Goal: Task Accomplishment & Management: Manage account settings

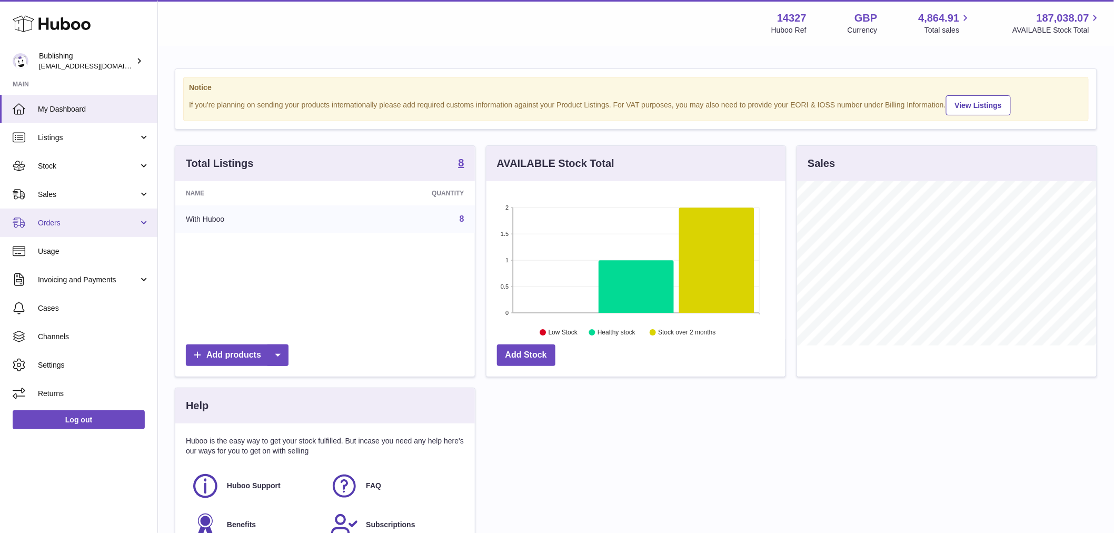
scroll to position [164, 299]
click at [72, 219] on span "Orders" at bounding box center [88, 223] width 101 height 10
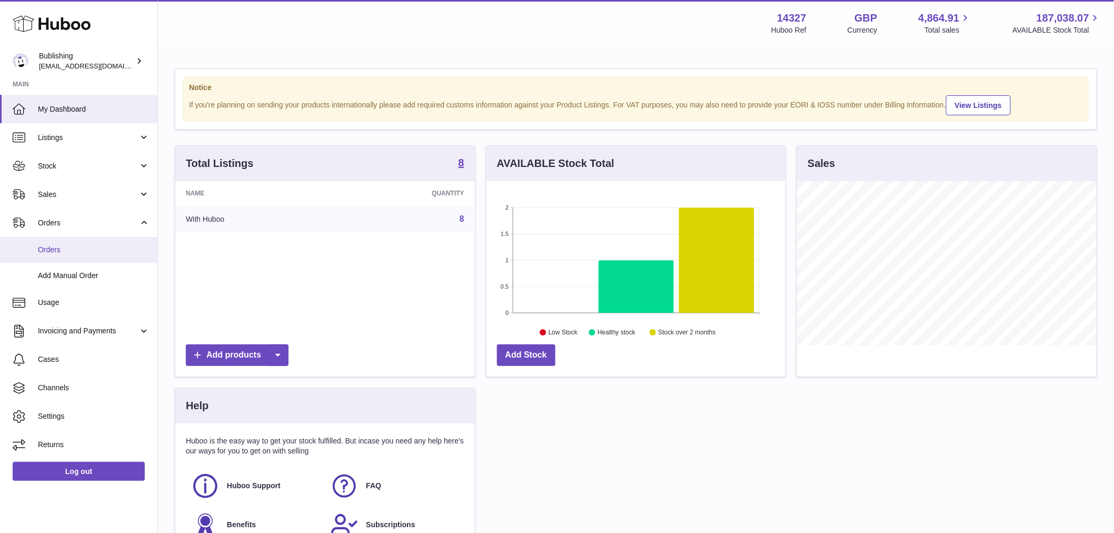
click at [77, 251] on span "Orders" at bounding box center [94, 250] width 112 height 10
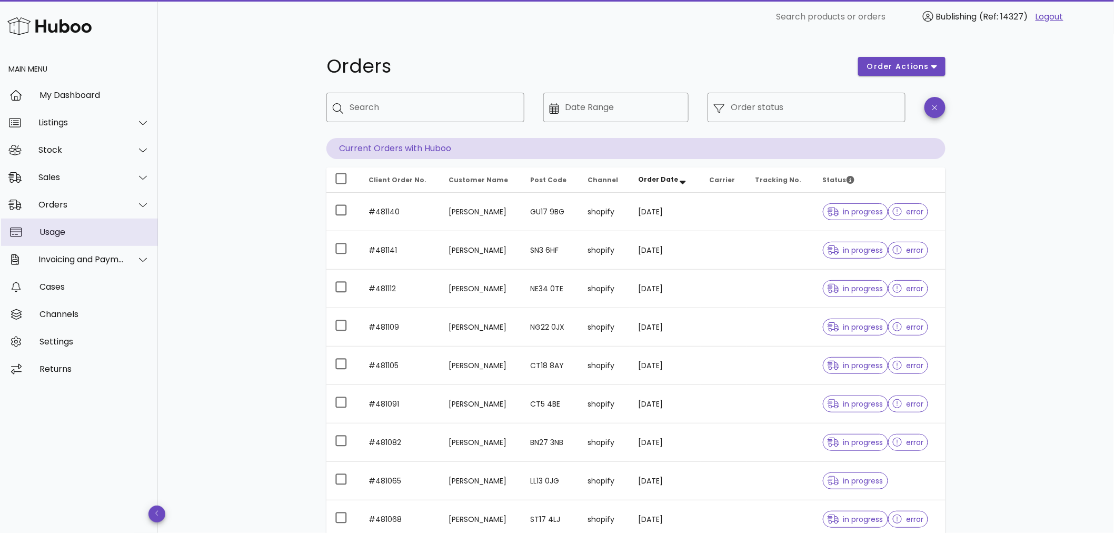
click at [64, 231] on div "Usage" at bounding box center [94, 232] width 110 height 10
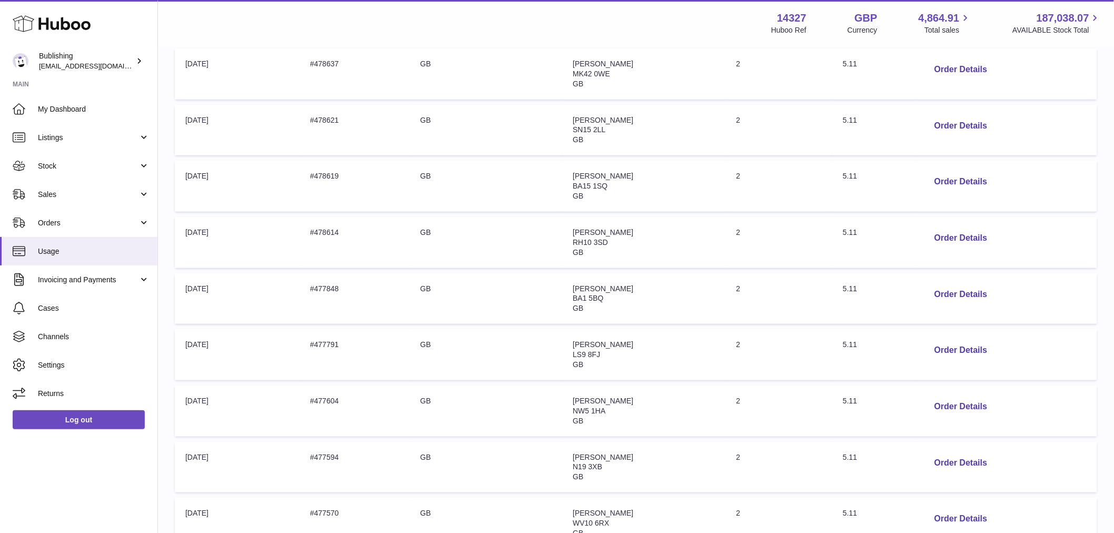
scroll to position [351, 0]
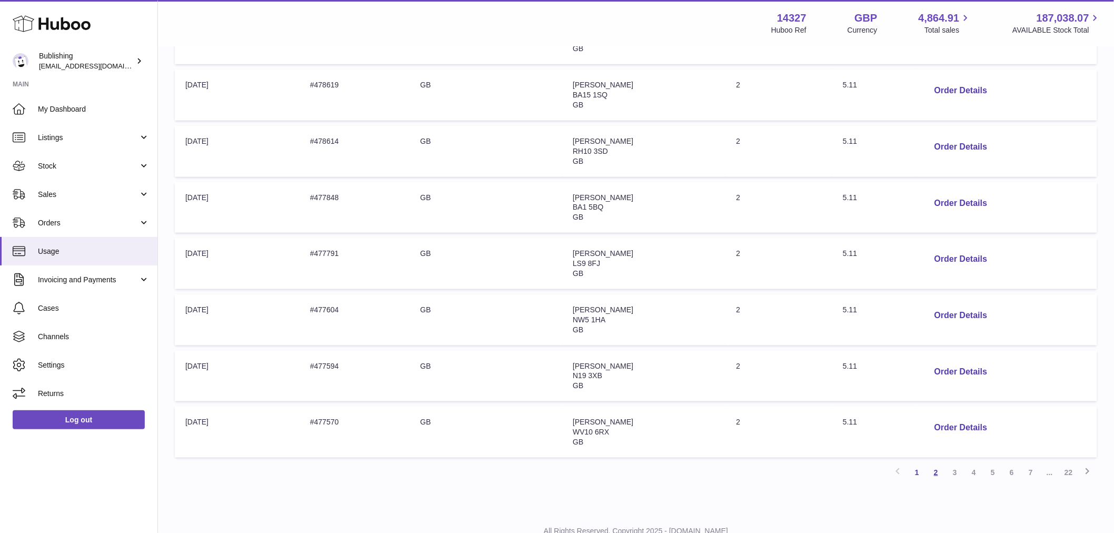
click at [945, 466] on link "2" at bounding box center [935, 472] width 19 height 19
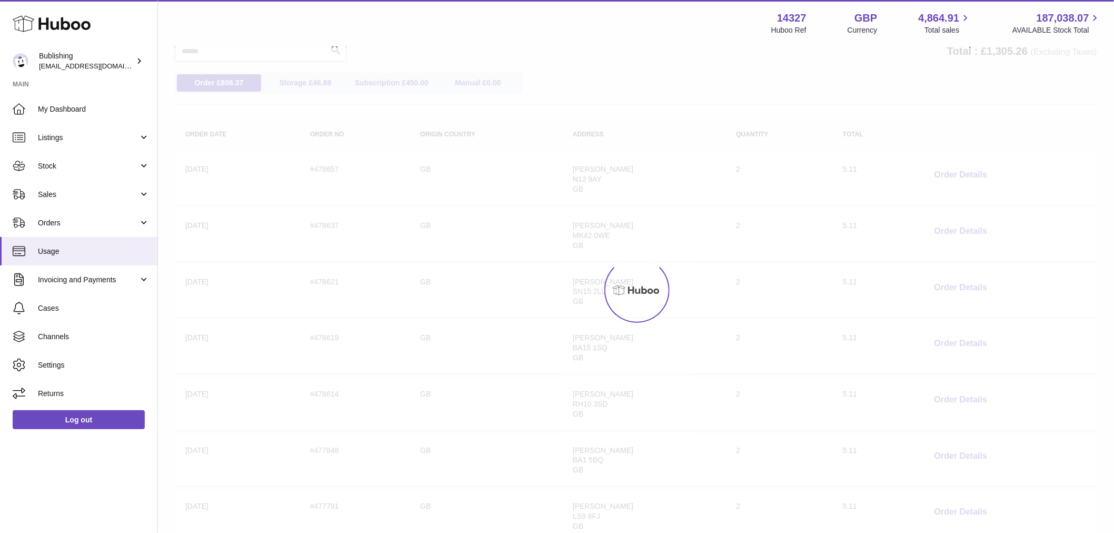
scroll to position [47, 0]
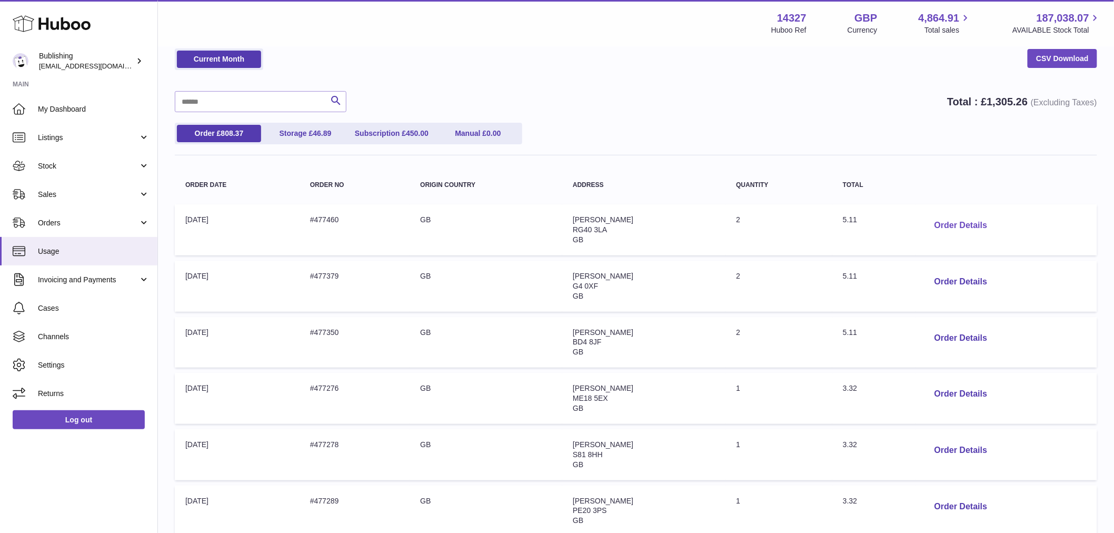
click at [970, 227] on button "Order Details" at bounding box center [960, 226] width 69 height 22
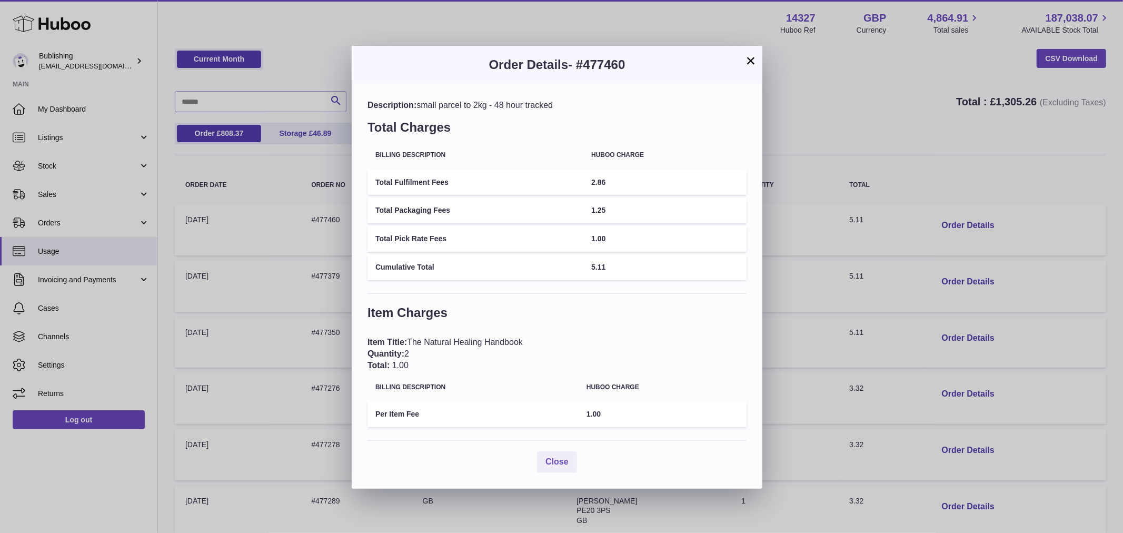
click at [747, 64] on button "×" at bounding box center [750, 60] width 13 height 13
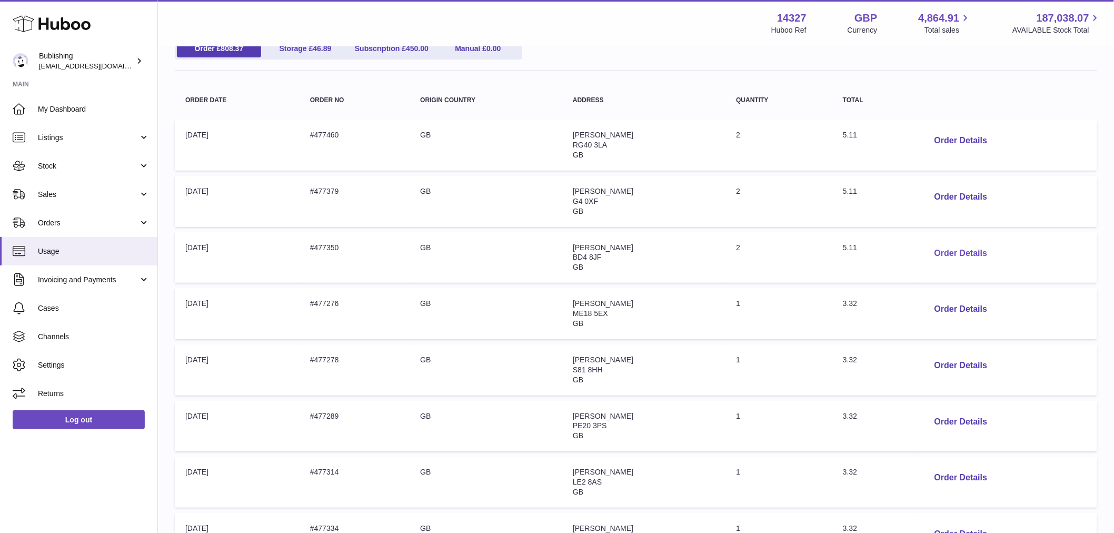
scroll to position [164, 0]
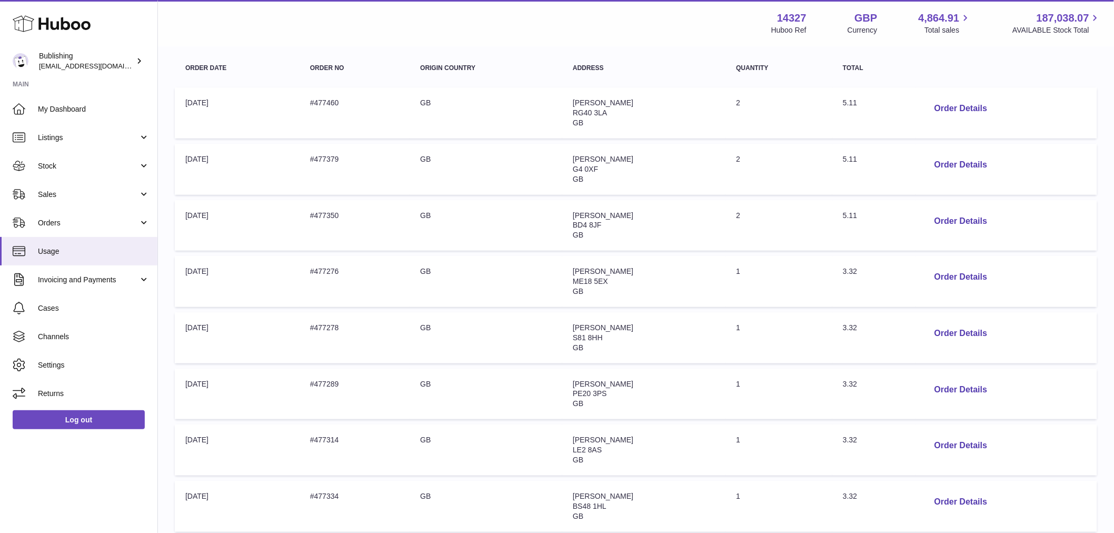
click at [951, 290] on td "Order Details" at bounding box center [1006, 281] width 182 height 51
click at [954, 279] on button "Order Details" at bounding box center [960, 277] width 69 height 22
click at [926, 119] on div at bounding box center [557, 266] width 1114 height 533
click at [963, 220] on button "Order Details" at bounding box center [960, 222] width 69 height 22
click at [890, 239] on div at bounding box center [557, 266] width 1114 height 533
